Goal: Task Accomplishment & Management: Use online tool/utility

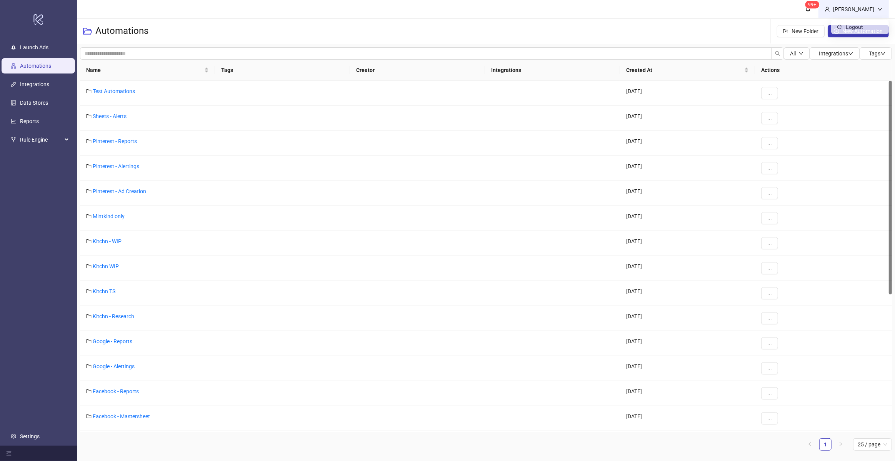
click at [854, 8] on div "[PERSON_NAME]" at bounding box center [853, 9] width 47 height 8
click at [853, 12] on div "[PERSON_NAME]" at bounding box center [853, 9] width 47 height 8
click at [718, 13] on header "99+ [PERSON_NAME]" at bounding box center [486, 9] width 818 height 18
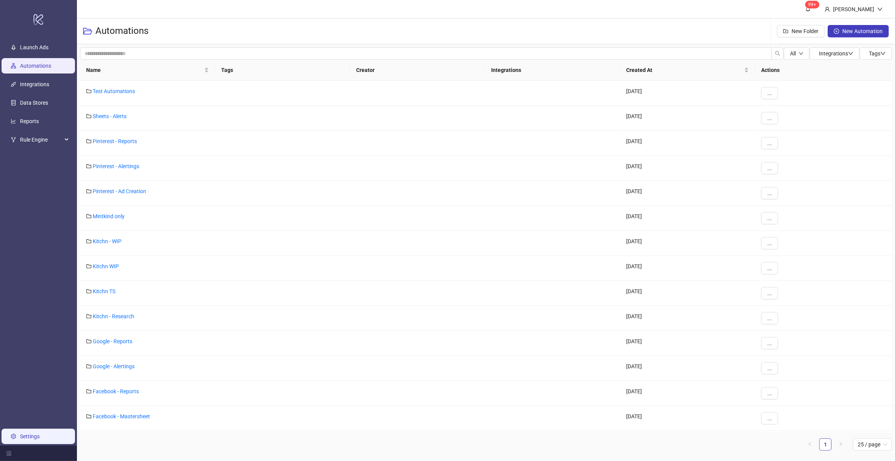
click at [29, 434] on link "Settings" at bounding box center [30, 436] width 20 height 6
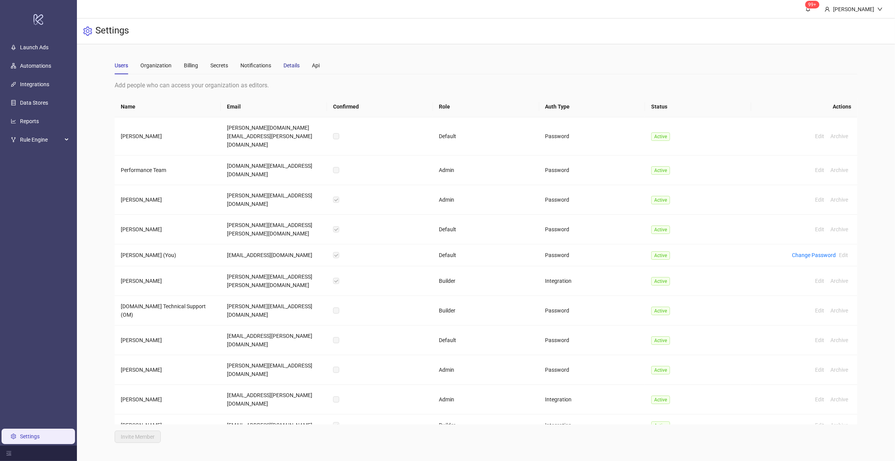
click at [295, 67] on div "Details" at bounding box center [291, 65] width 16 height 8
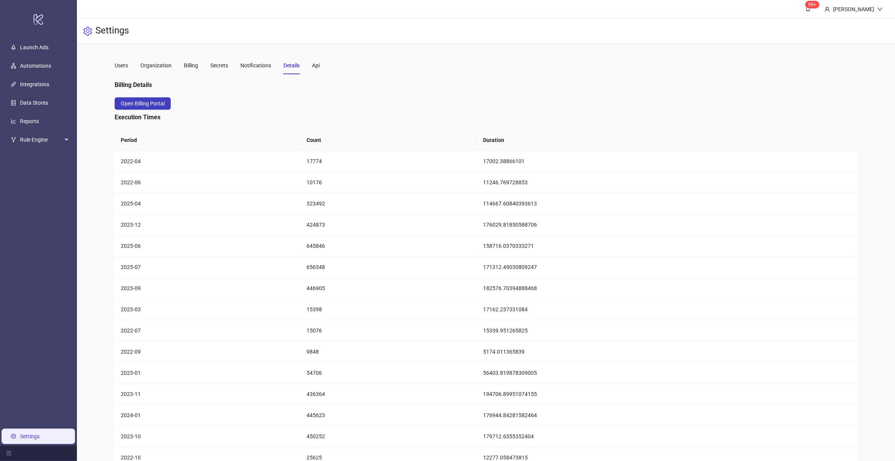
click at [139, 70] on div "Users Organization Billing Secrets Notifications Details Api" at bounding box center [217, 66] width 205 height 18
click at [119, 68] on div "Users" at bounding box center [121, 65] width 13 height 8
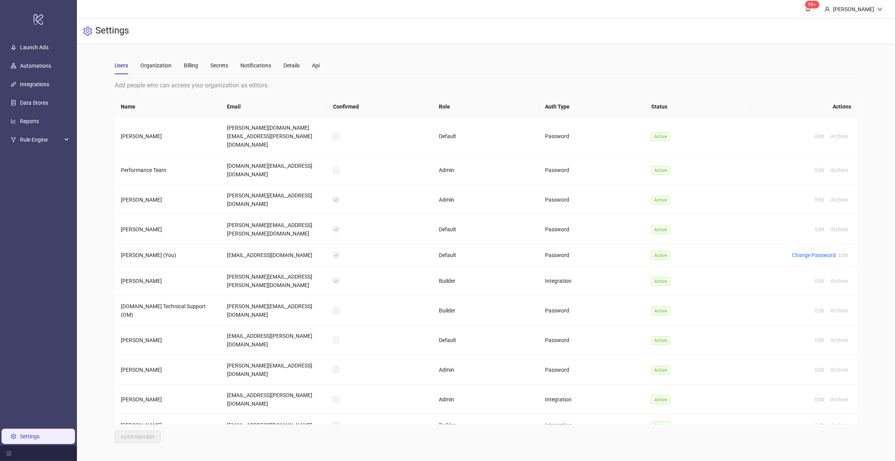
click at [181, 437] on main "Users Organization Billing Secrets Notifications Details Api Add people who can…" at bounding box center [485, 249] width 755 height 411
click at [200, 432] on div "Add people who can access your organization as editors. Name Email Confirmed Ro…" at bounding box center [486, 261] width 742 height 362
click at [26, 66] on link "Automations" at bounding box center [35, 66] width 31 height 6
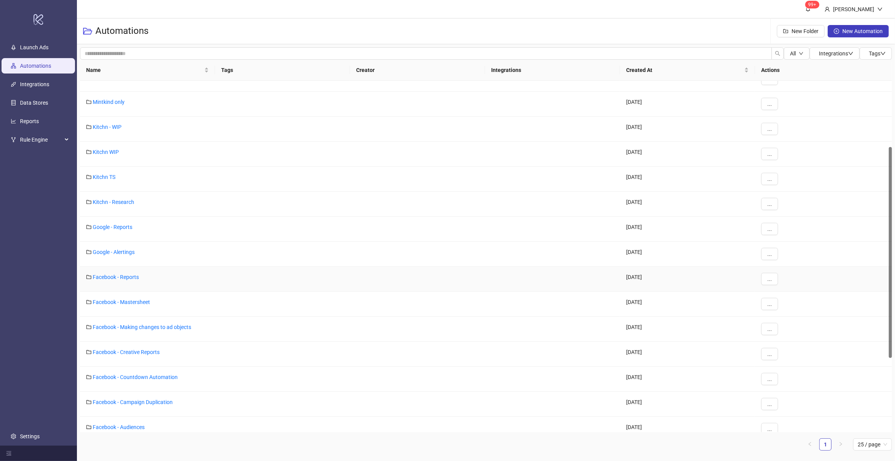
scroll to position [22, 0]
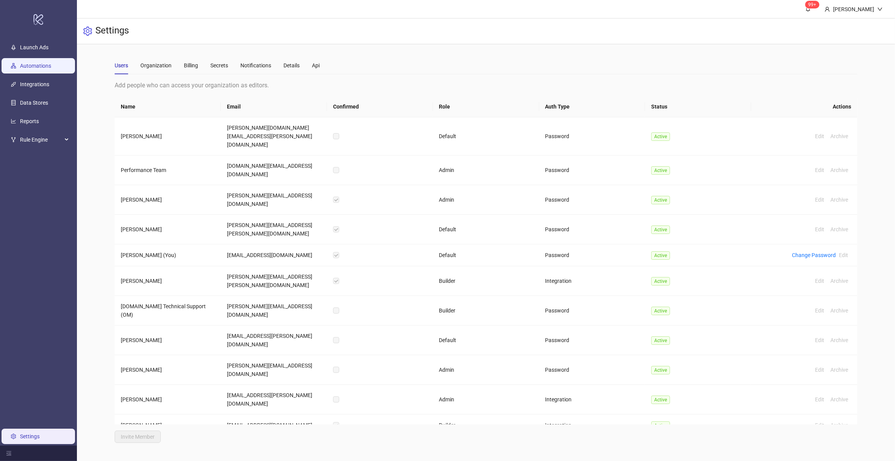
click at [51, 69] on link "Automations" at bounding box center [35, 66] width 31 height 6
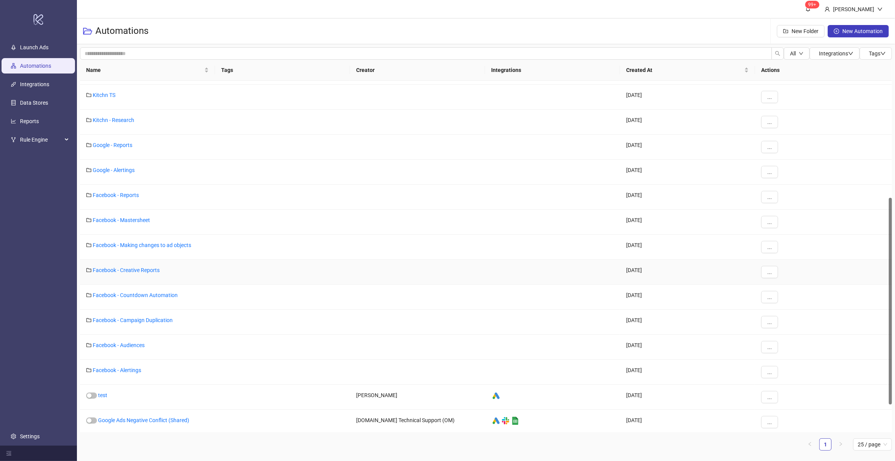
scroll to position [205, 0]
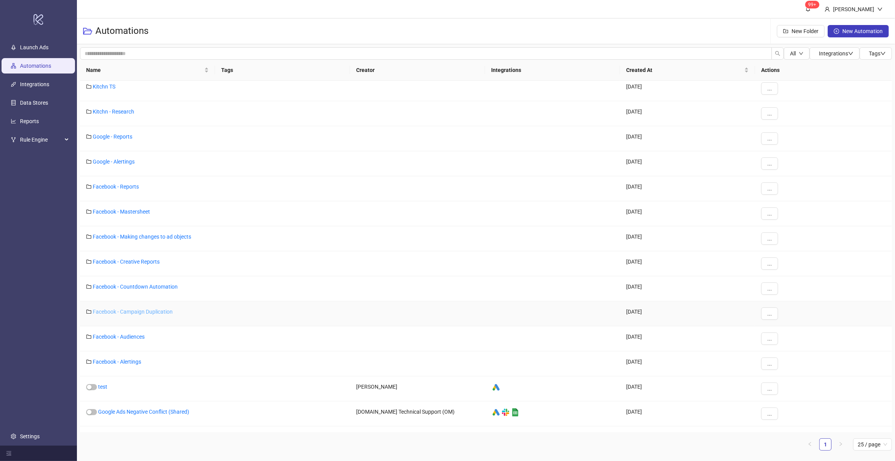
click at [128, 309] on link "Facebook - Campaign Duplication" at bounding box center [133, 311] width 80 height 6
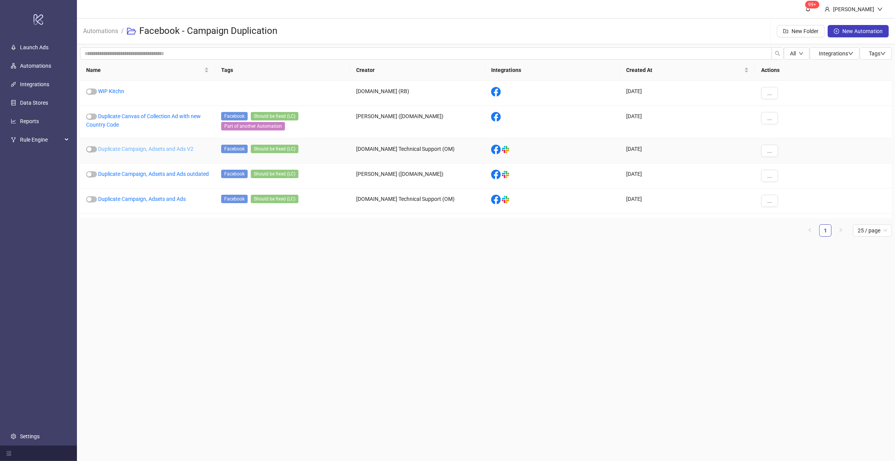
click at [176, 150] on link "Duplicate Campaign, Adsets and Ads V2" at bounding box center [145, 149] width 95 height 6
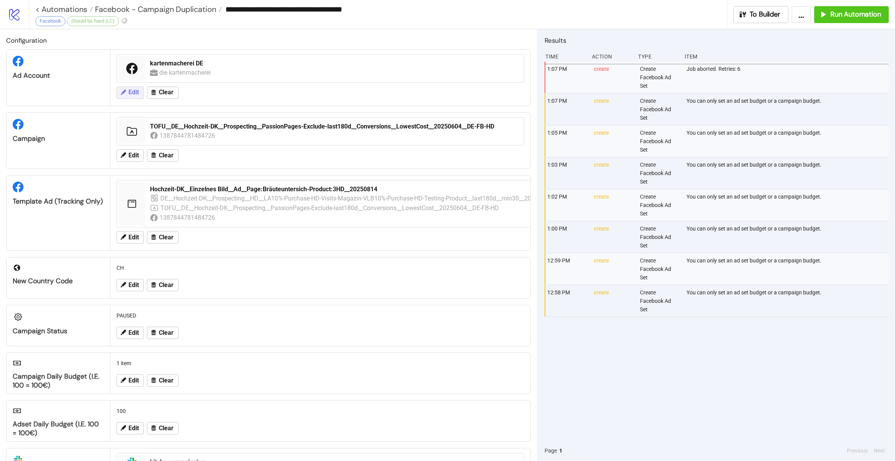
click at [126, 94] on button "Edit" at bounding box center [129, 93] width 27 height 12
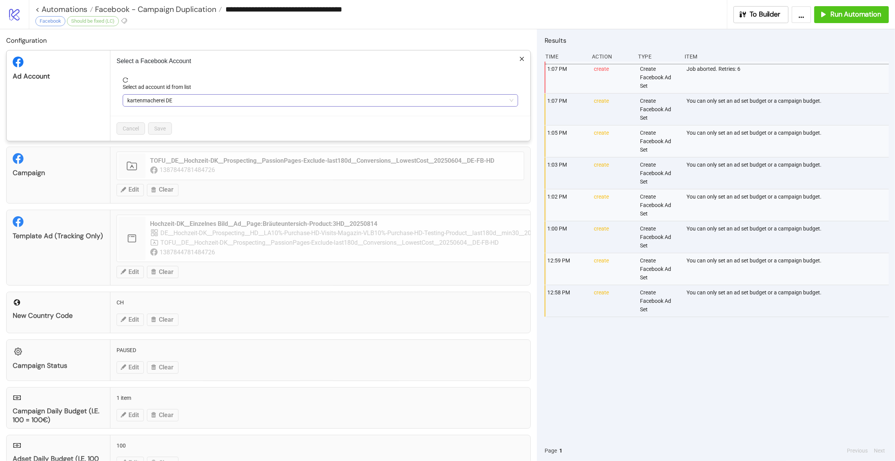
click at [153, 97] on span "kartenmacherei DE" at bounding box center [320, 101] width 386 height 12
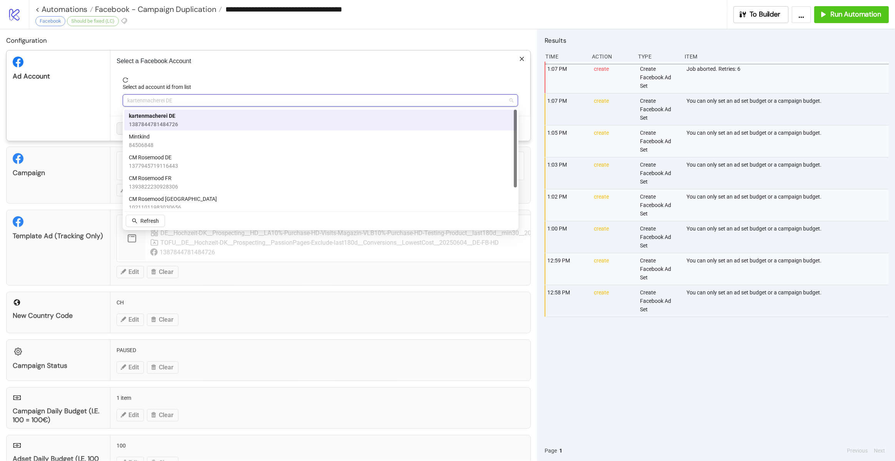
click at [506, 36] on h2 "Configuration" at bounding box center [268, 40] width 524 height 10
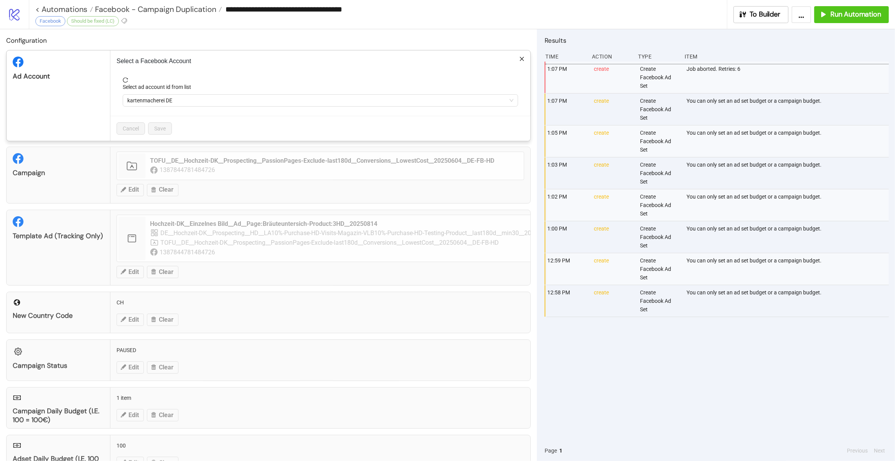
click at [519, 60] on icon "close" at bounding box center [521, 58] width 5 height 5
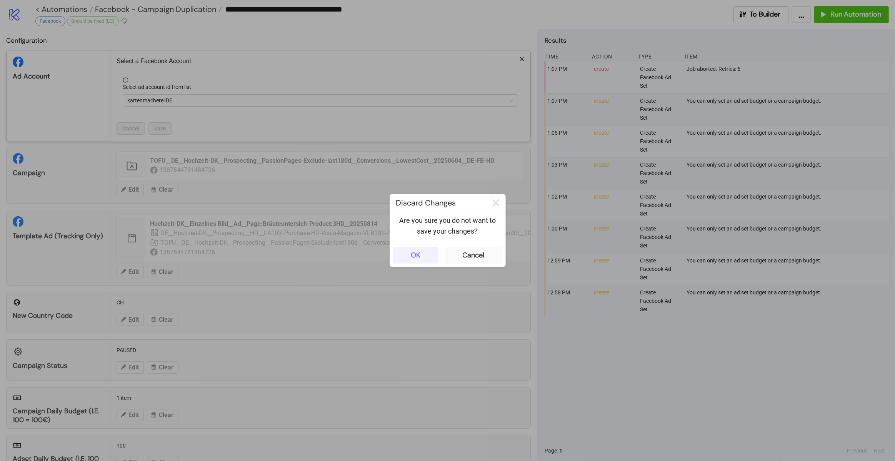
click at [414, 251] on div "OK" at bounding box center [416, 255] width 10 height 9
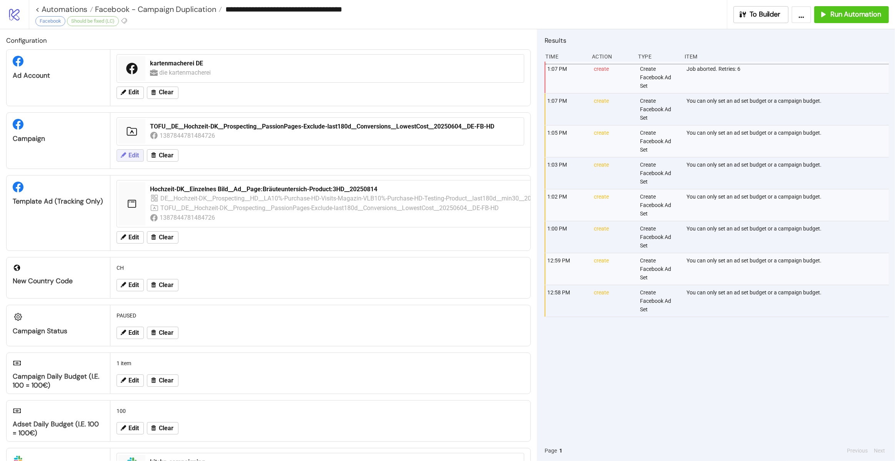
click at [135, 156] on span "Edit" at bounding box center [133, 155] width 10 height 7
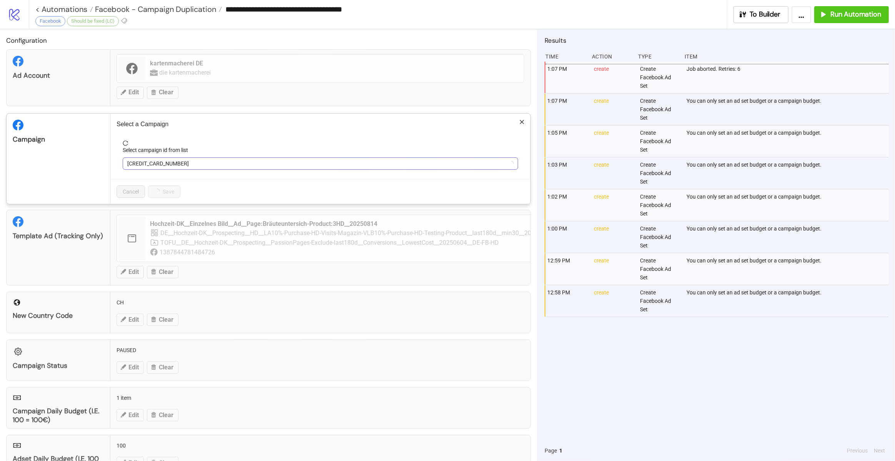
click at [148, 164] on span "[CREDIT_CARD_NUMBER]" at bounding box center [320, 164] width 386 height 12
click at [161, 163] on span "[CREDIT_CARD_NUMBER]" at bounding box center [320, 164] width 386 height 12
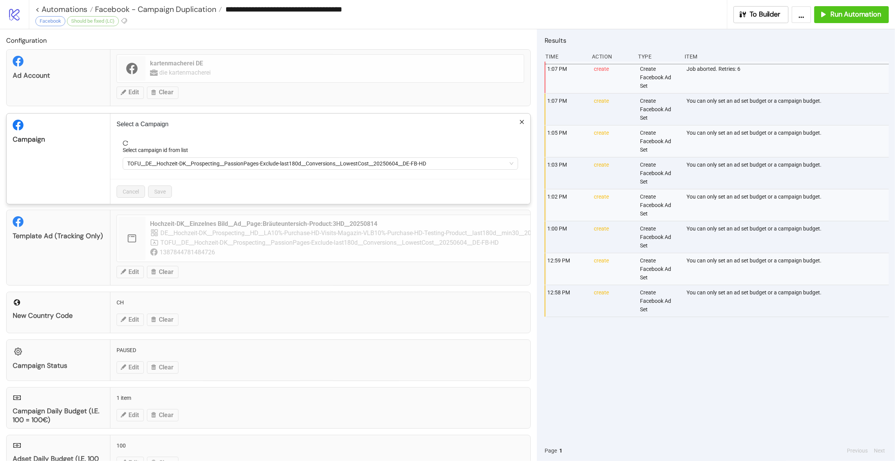
click at [161, 163] on span "TOFU__DE__Hochzeit-DK__Prospecting__PassionPages-Exclude-last180d__Conversions_…" at bounding box center [320, 164] width 386 height 12
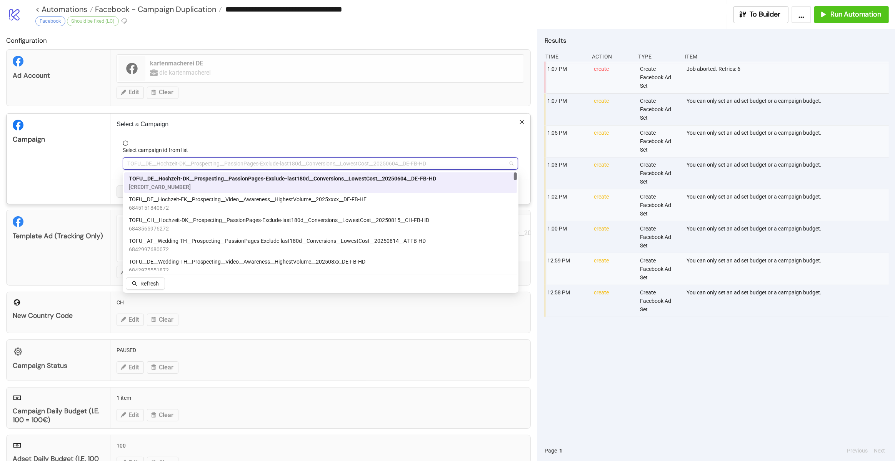
paste input "**********"
type input "**********"
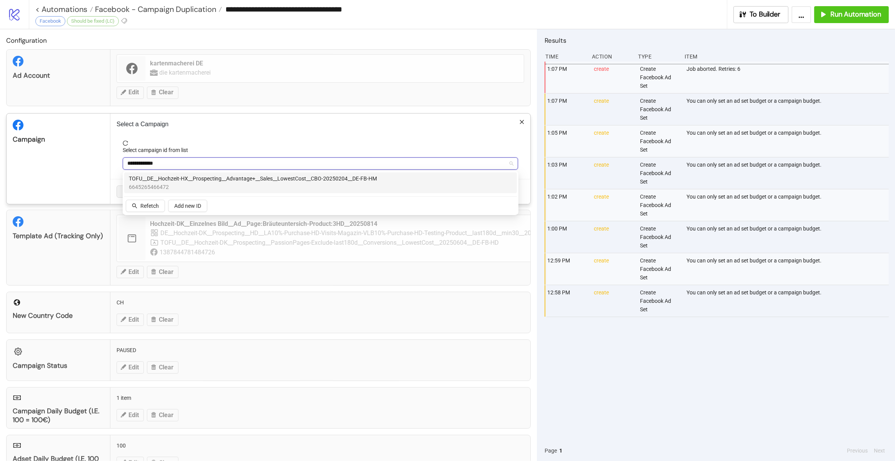
click at [360, 183] on span "6645265466472" at bounding box center [253, 187] width 248 height 8
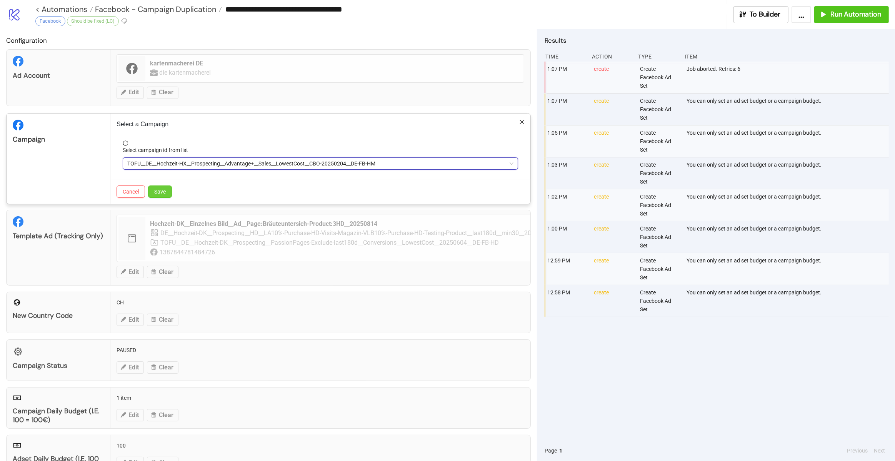
click at [167, 189] on button "Save" at bounding box center [160, 191] width 24 height 12
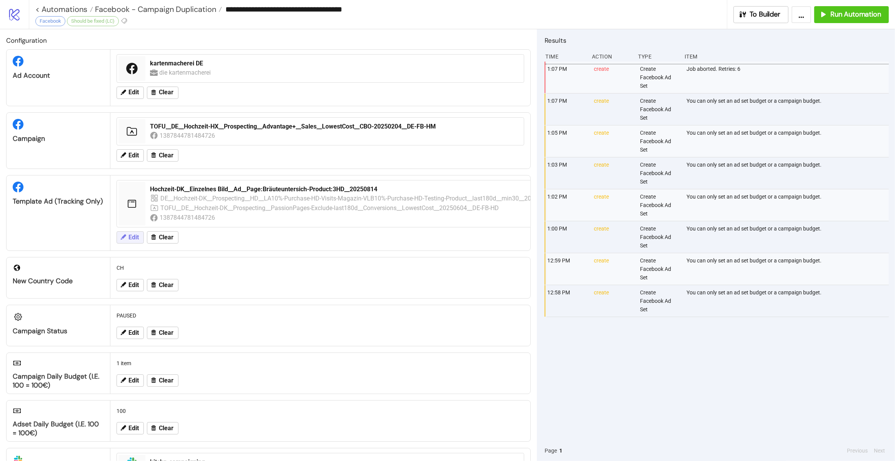
click at [135, 235] on span "Edit" at bounding box center [133, 237] width 10 height 7
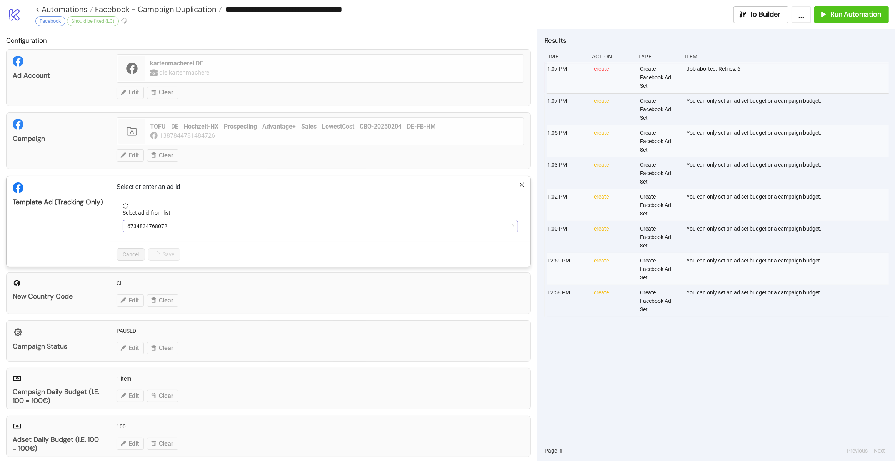
click at [298, 228] on span "6734834768072" at bounding box center [320, 226] width 386 height 12
paste input "**********"
type input "**********"
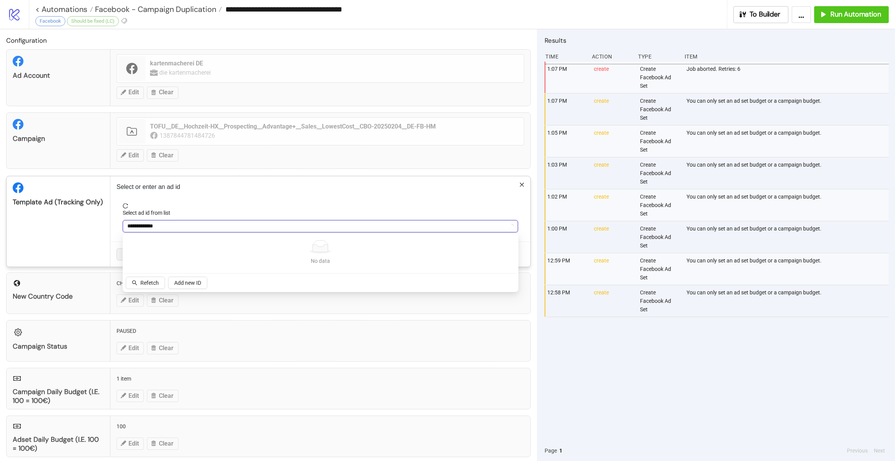
click at [254, 209] on div "Select ad id from list" at bounding box center [320, 214] width 395 height 12
click at [209, 225] on span "6734834768072" at bounding box center [320, 226] width 386 height 12
click at [216, 222] on span "Hochzeit-DK__Einzelnes Bild__Ad__Page:Bräuteuntersich-Product:3HD__20250814" at bounding box center [320, 226] width 386 height 12
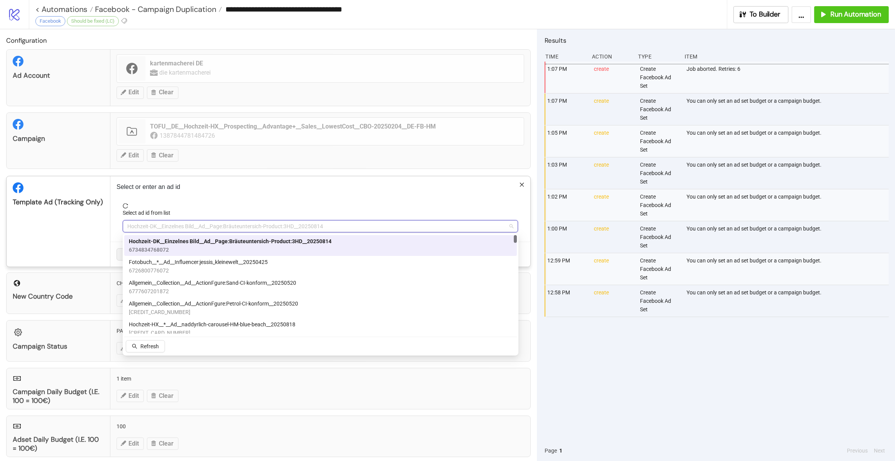
click at [216, 222] on span "Hochzeit-DK__Einzelnes Bild__Ad__Page:Bräuteuntersich-Product:3HD__20250814" at bounding box center [320, 226] width 386 height 12
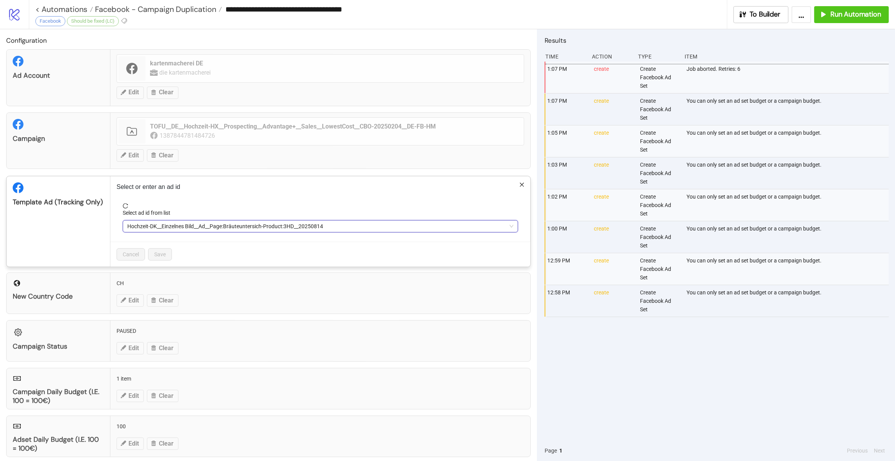
paste input "**********"
type input "**********"
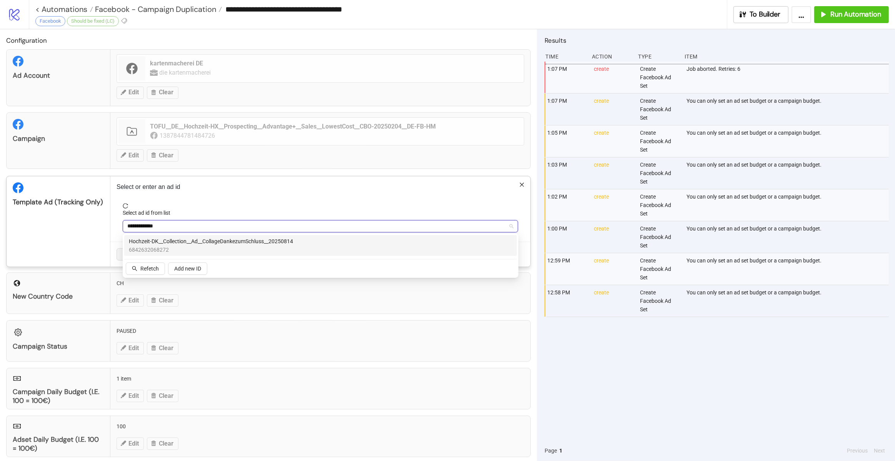
click at [272, 248] on span "6842632068272" at bounding box center [211, 249] width 164 height 8
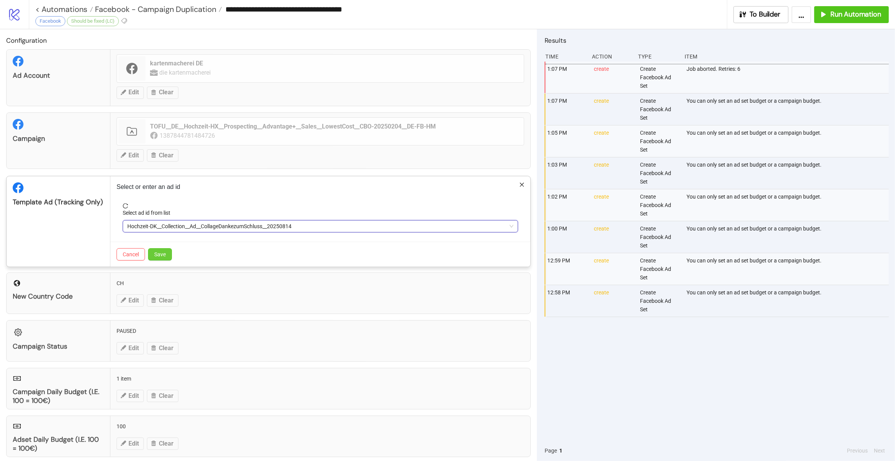
click at [163, 252] on span "Save" at bounding box center [160, 254] width 12 height 6
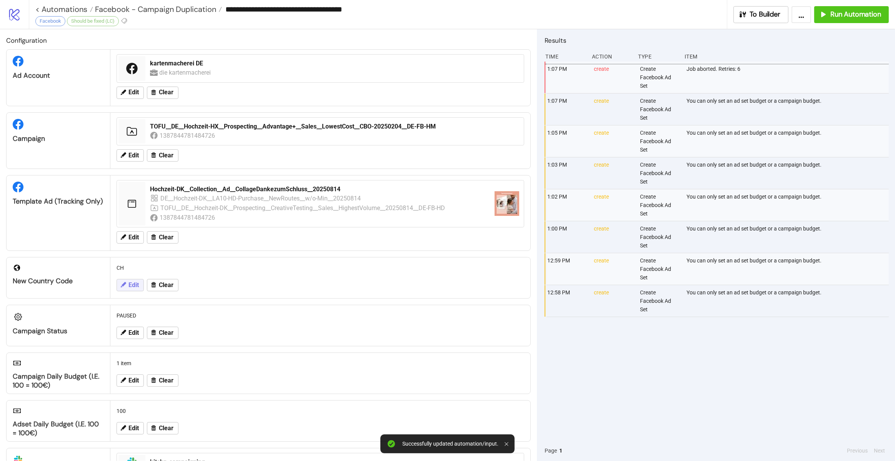
click at [135, 285] on span "Edit" at bounding box center [133, 284] width 10 height 7
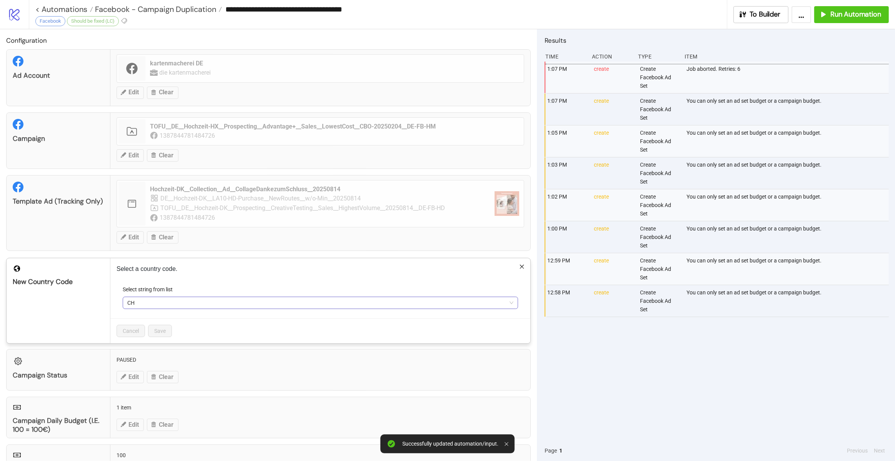
click at [140, 303] on span "CH" at bounding box center [320, 303] width 386 height 12
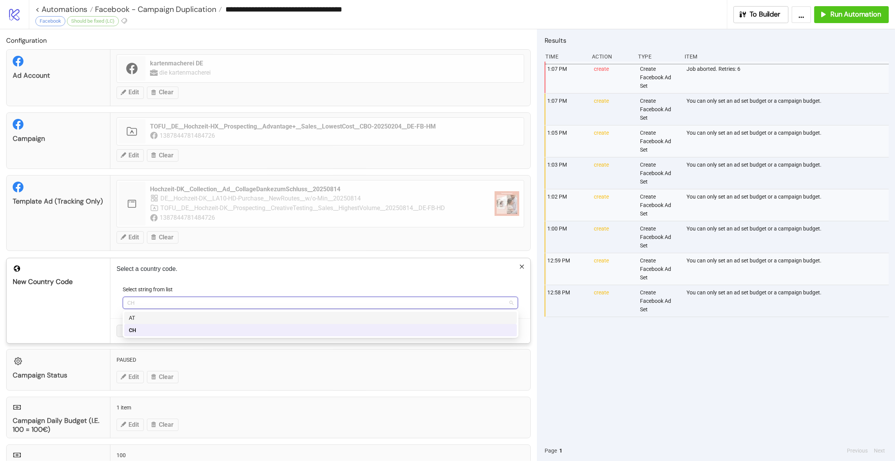
click at [233, 281] on div "Select a country code. Select string from list CH Cancel Save" at bounding box center [320, 300] width 420 height 85
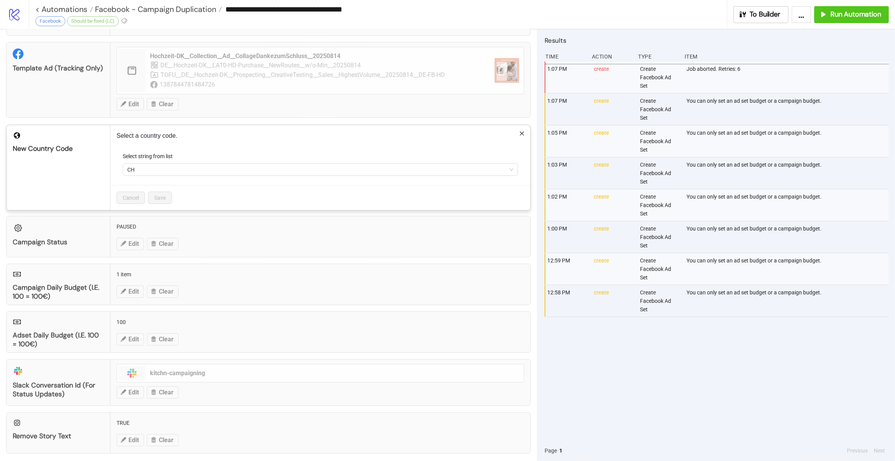
scroll to position [134, 0]
click at [523, 133] on icon "close" at bounding box center [521, 132] width 5 height 5
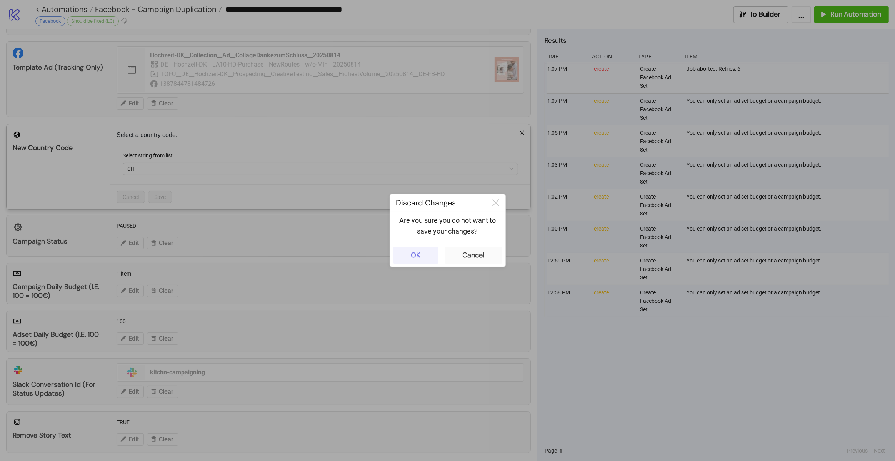
click at [420, 258] on div "OK" at bounding box center [416, 255] width 10 height 9
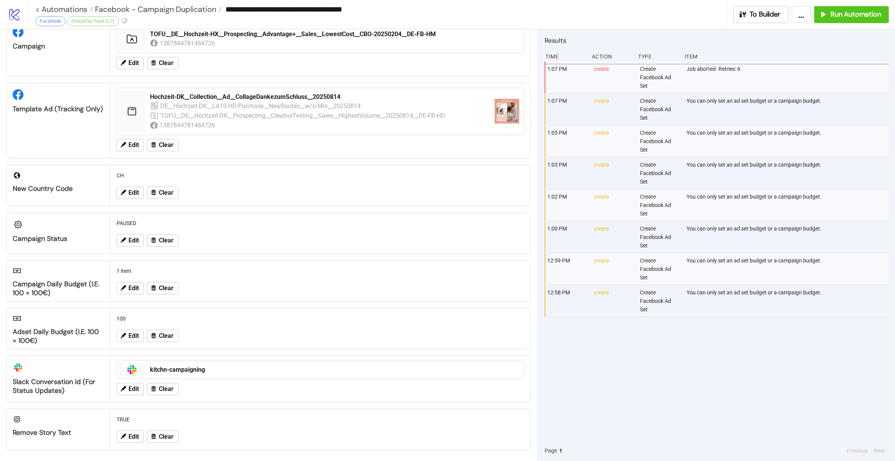
click at [684, 69] on div "1:07 PM create Create Facebook Ad Set Job aborted. Retries: 6" at bounding box center [718, 78] width 344 height 32
click at [672, 28] on div "**********" at bounding box center [378, 14] width 698 height 29
click at [128, 190] on button "Edit" at bounding box center [129, 192] width 27 height 12
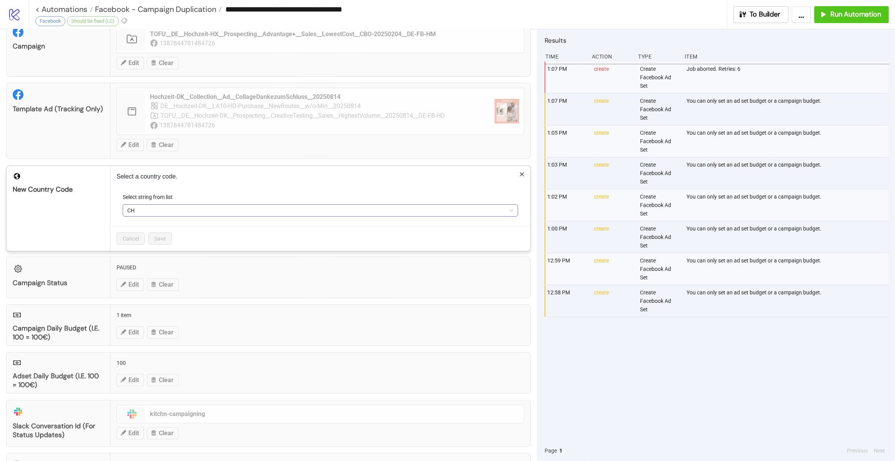
click at [143, 208] on span "CH" at bounding box center [320, 211] width 386 height 12
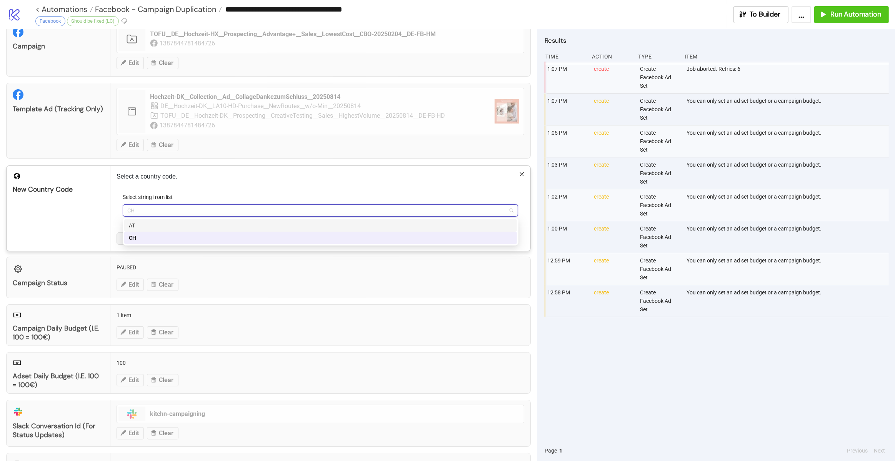
click at [210, 189] on div "Select a country code. Select string from list CH Cancel Save" at bounding box center [320, 208] width 420 height 85
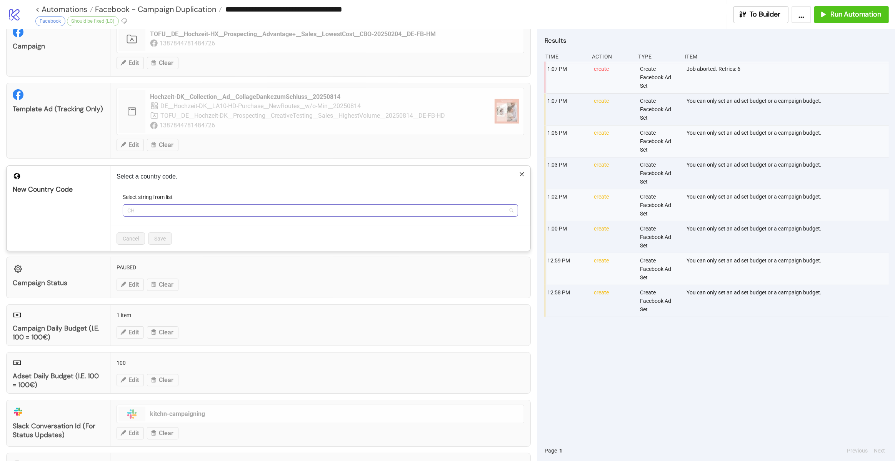
click at [208, 209] on span "CH" at bounding box center [320, 211] width 386 height 12
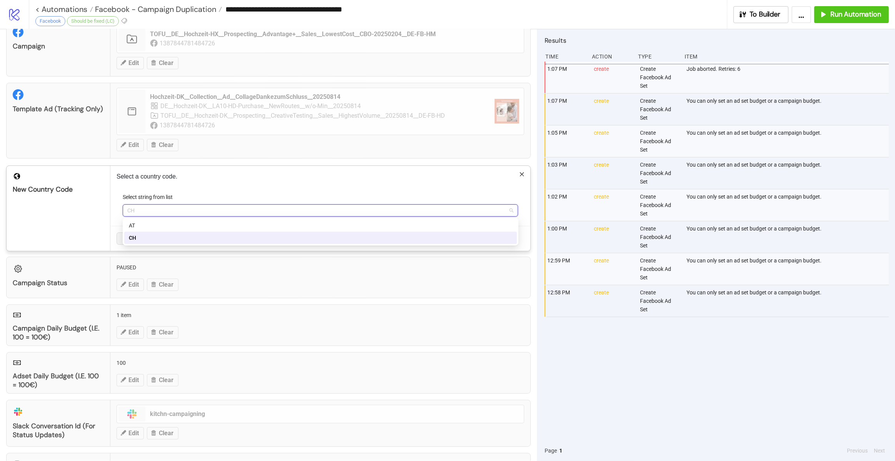
click at [524, 172] on icon "close" at bounding box center [521, 173] width 5 height 5
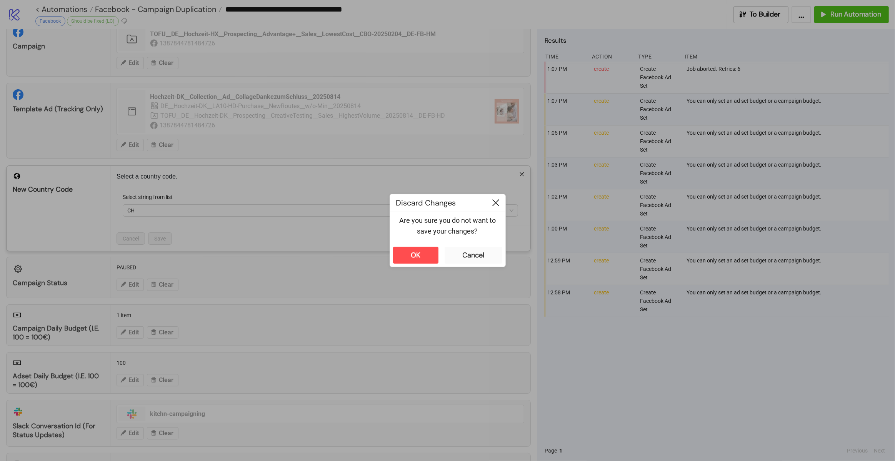
click at [494, 203] on icon at bounding box center [495, 202] width 7 height 7
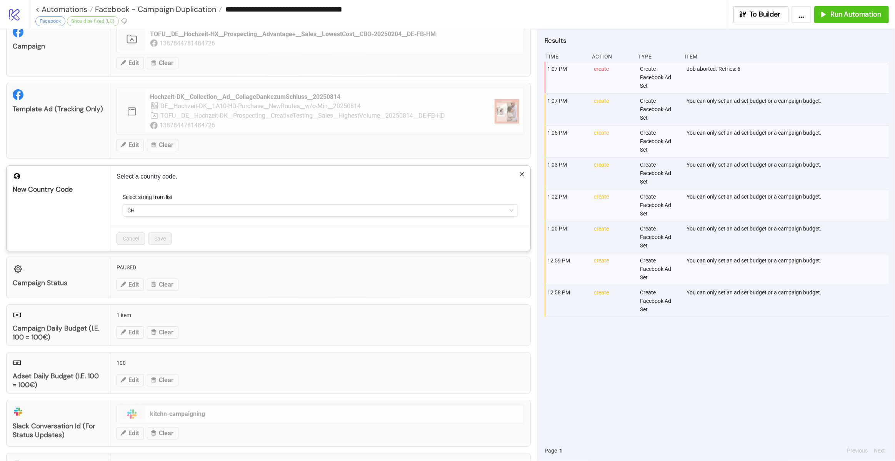
click at [524, 171] on icon "close" at bounding box center [521, 173] width 5 height 5
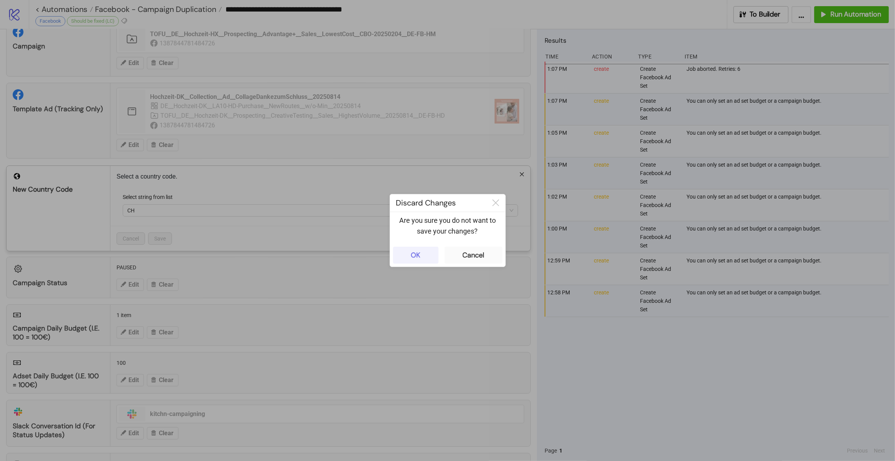
click at [428, 258] on button "OK" at bounding box center [415, 254] width 45 height 17
